Goal: Task Accomplishment & Management: Use online tool/utility

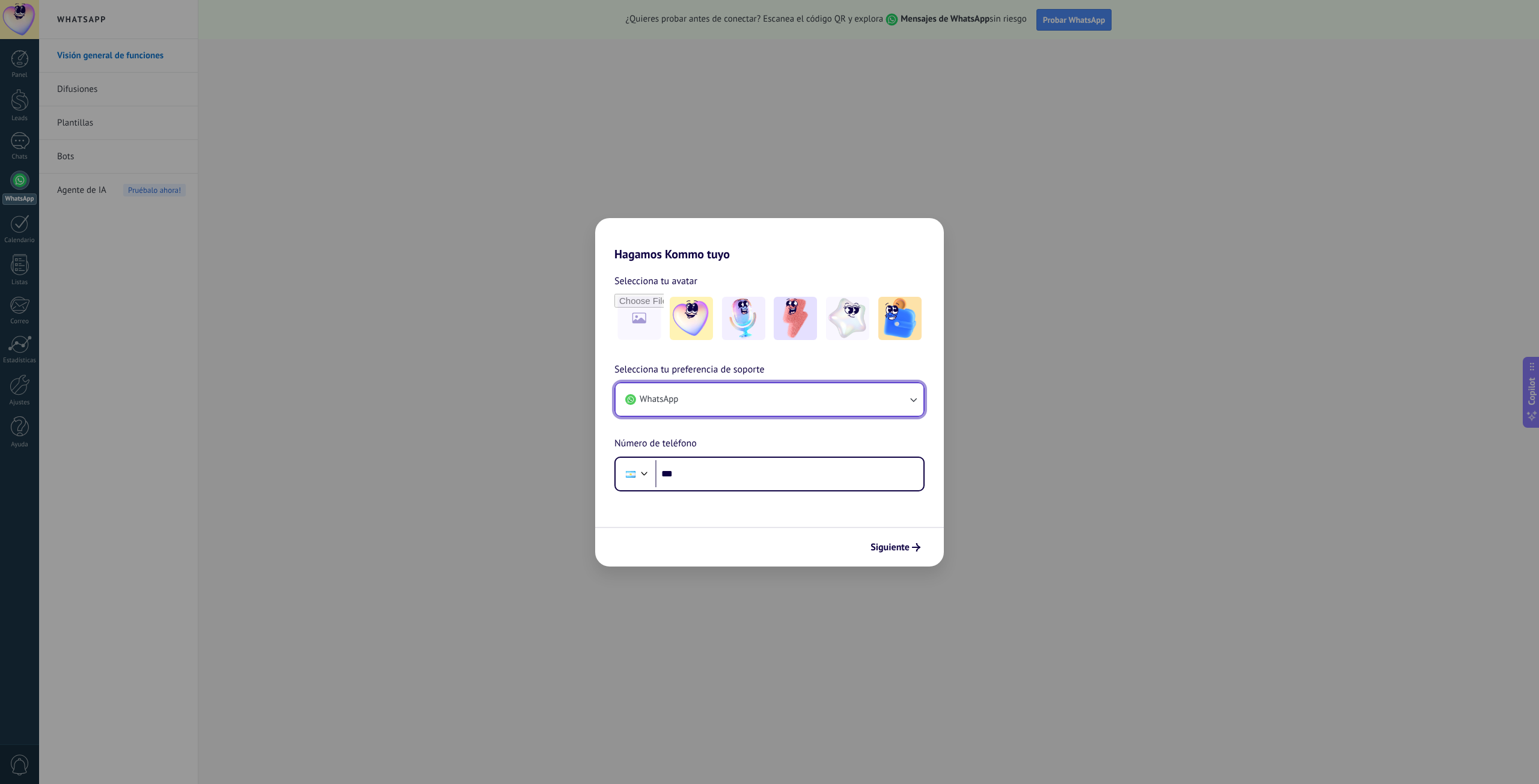
click at [734, 391] on button "WhatsApp" at bounding box center [770, 399] width 308 height 32
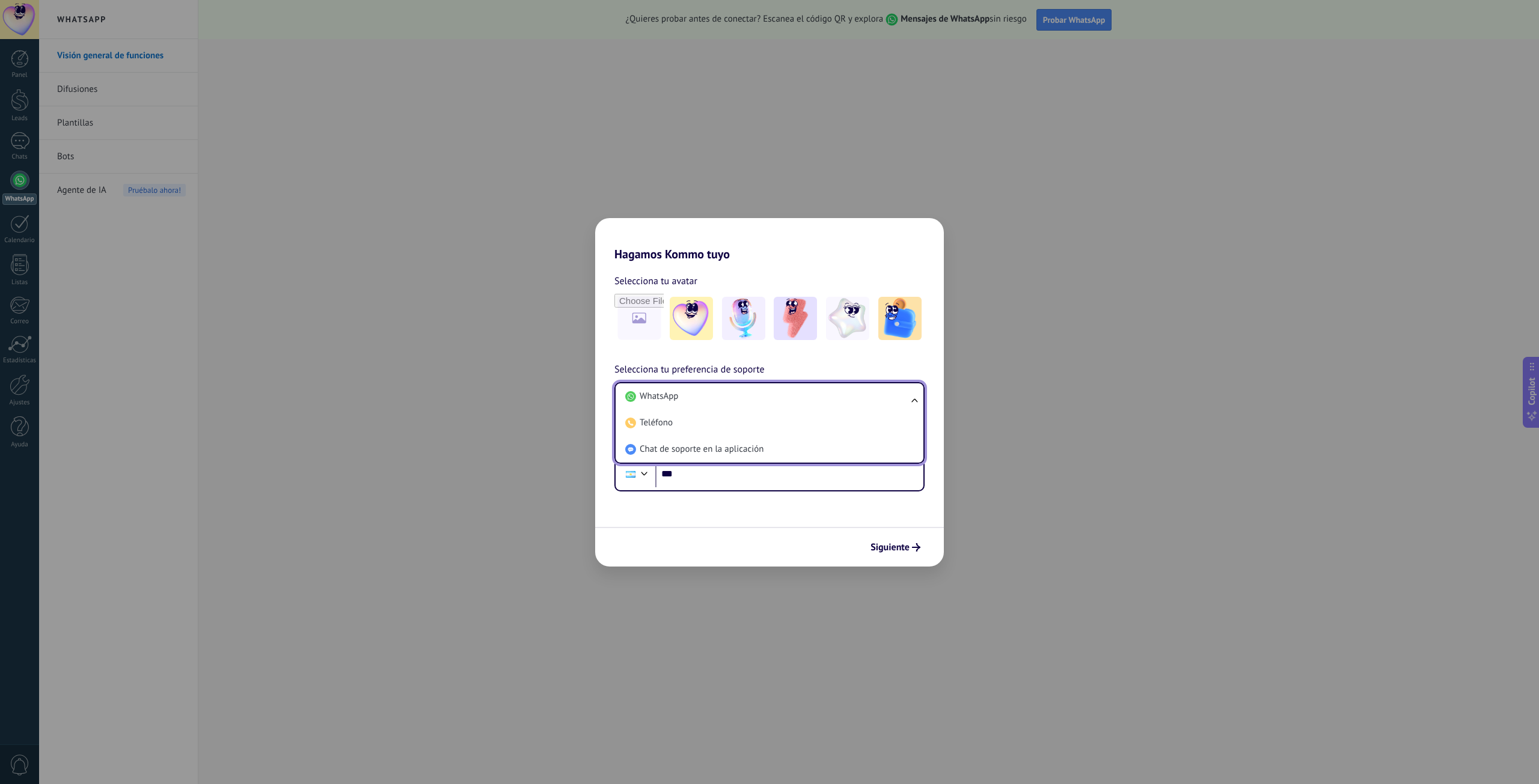
click at [1207, 482] on div "Hagamos Kommo tuyo Selecciona tu avatar Selecciona tu preferencia de soporte Wh…" at bounding box center [769, 392] width 1539 height 784
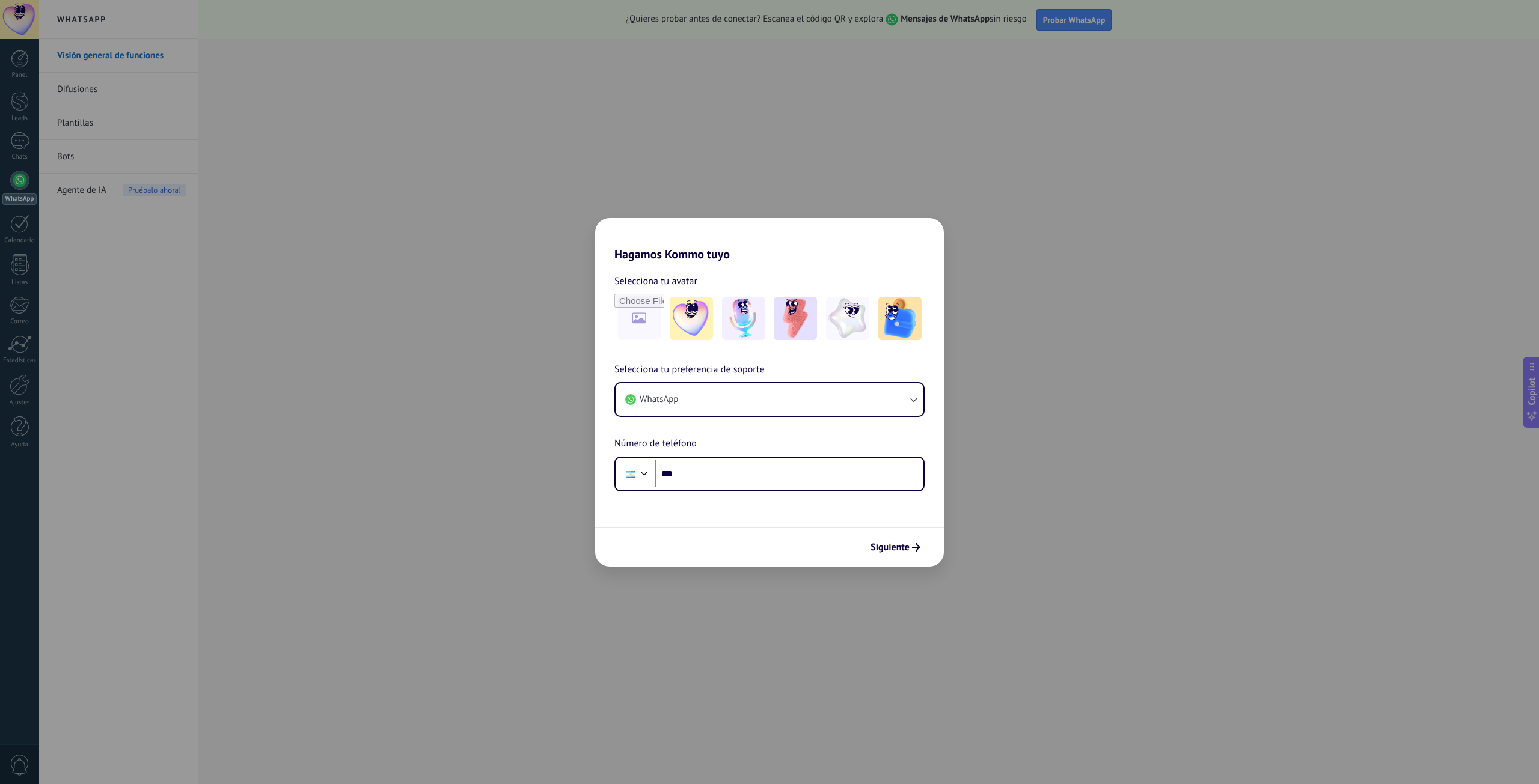
click at [1208, 482] on div "Hagamos Kommo tuyo Selecciona tu avatar Selecciona tu preferencia de soporte Wh…" at bounding box center [769, 392] width 1539 height 784
click at [802, 388] on button "WhatsApp" at bounding box center [770, 399] width 308 height 32
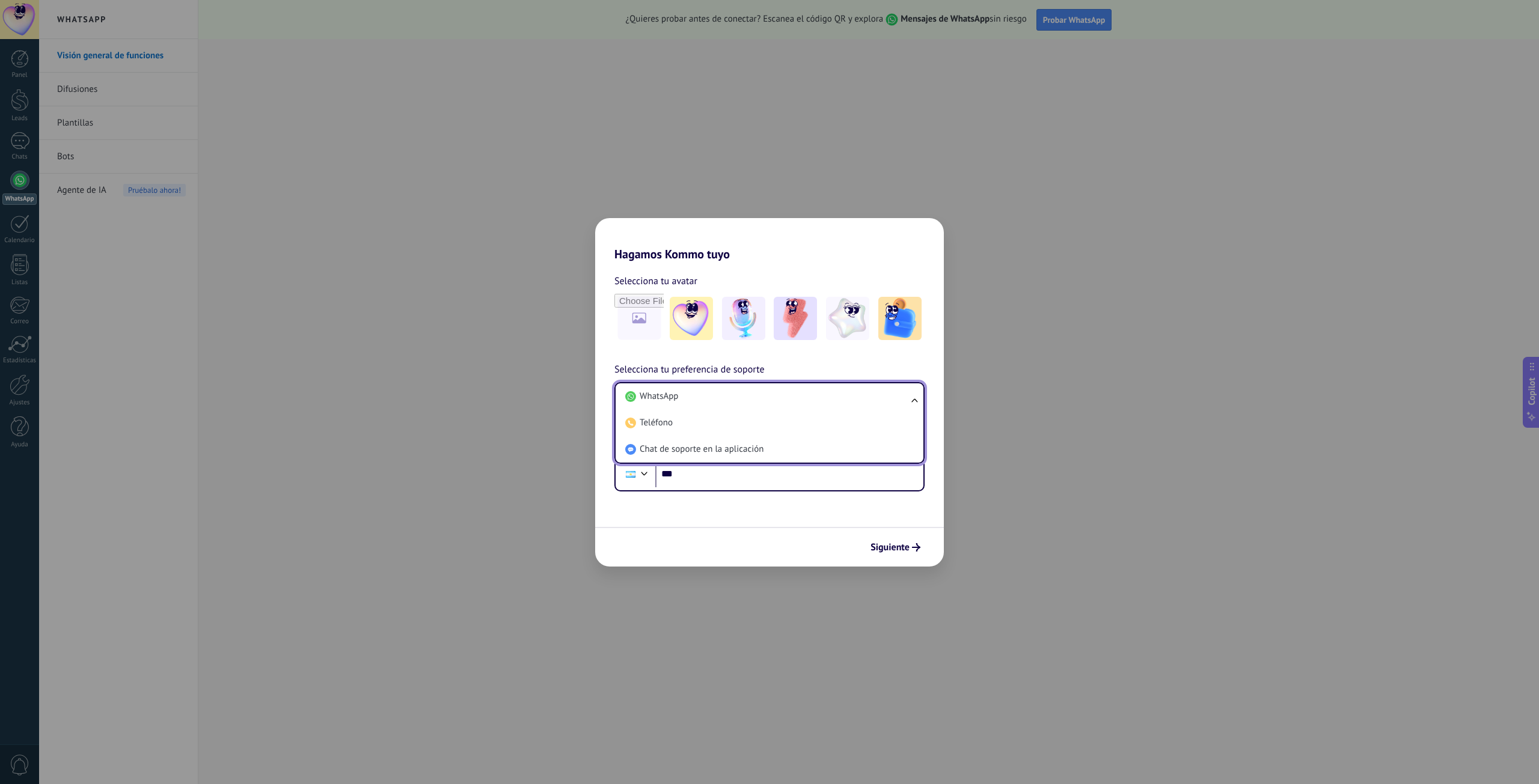
click at [1104, 467] on div "Hagamos Kommo tuyo Selecciona tu avatar Selecciona tu preferencia de soporte Wh…" at bounding box center [769, 392] width 1539 height 784
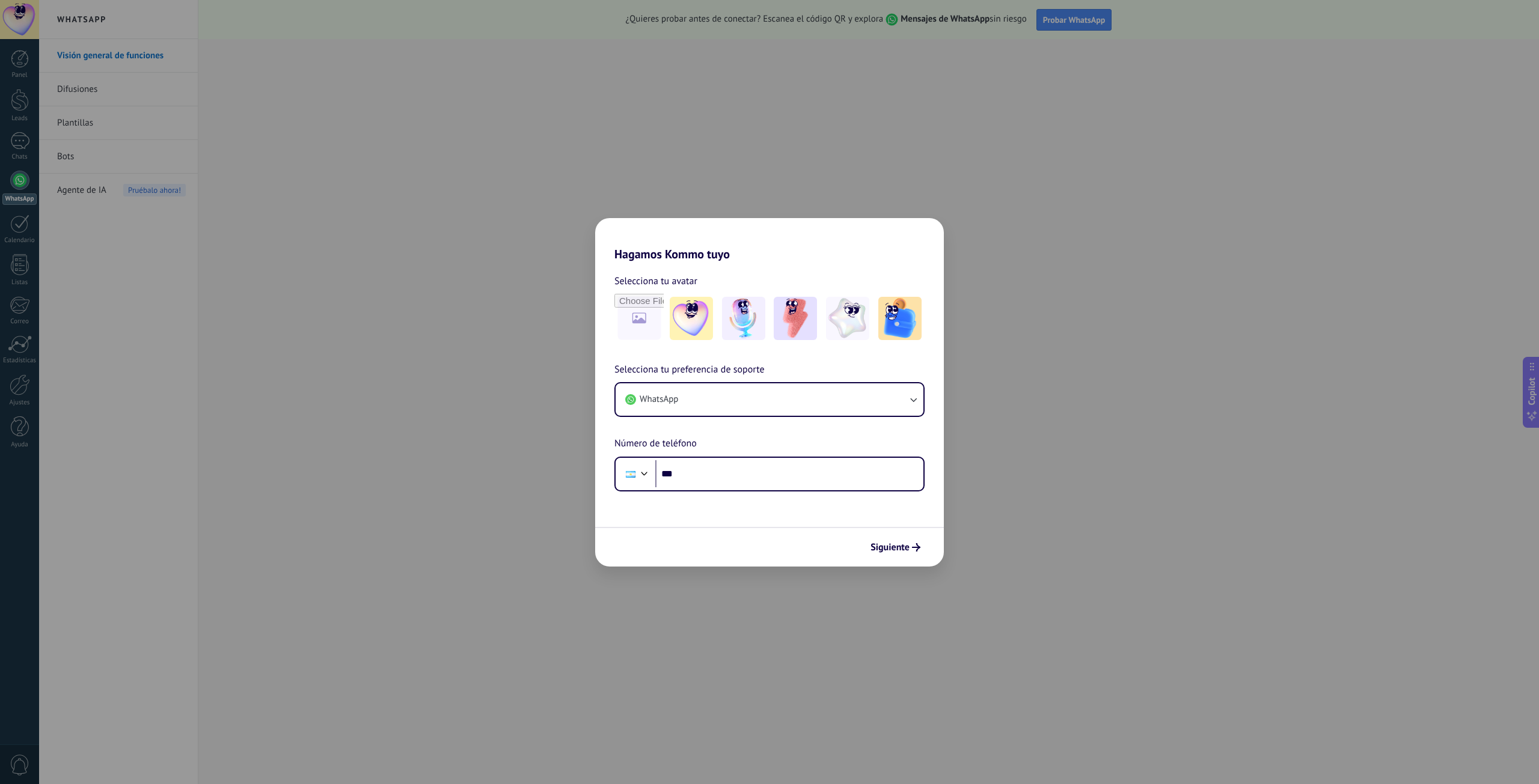
click at [363, 272] on div "Hagamos Kommo tuyo Selecciona tu avatar Selecciona tu preferencia de soporte Wh…" at bounding box center [769, 392] width 1539 height 784
